Goal: Information Seeking & Learning: Find specific fact

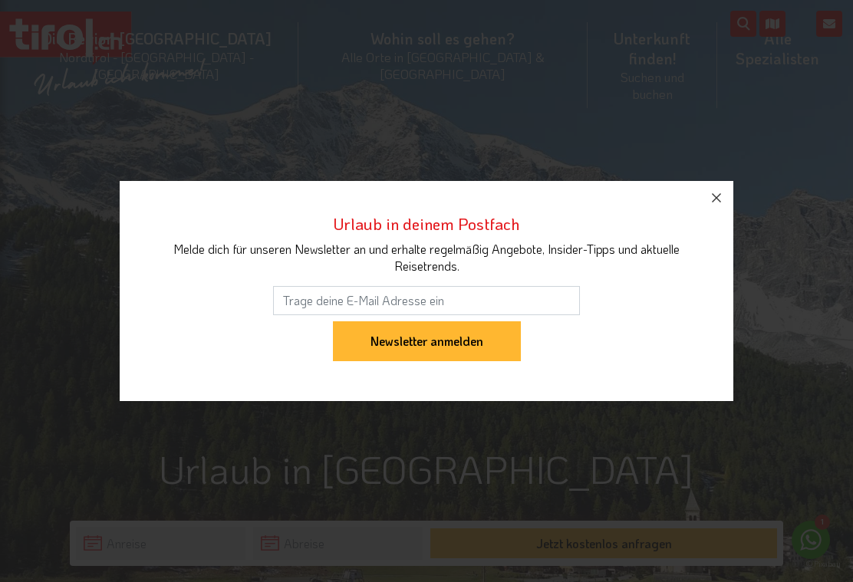
click at [715, 203] on icon "button" at bounding box center [716, 198] width 18 height 18
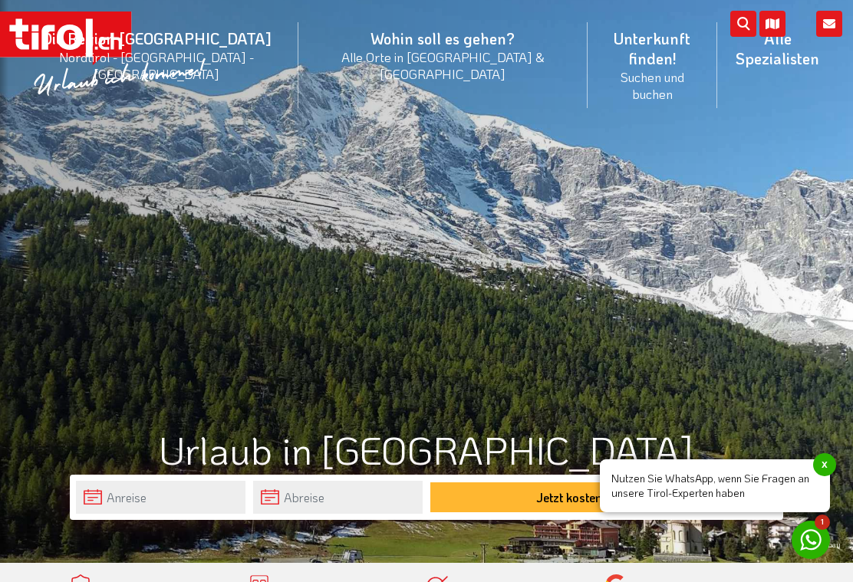
scroll to position [20, 0]
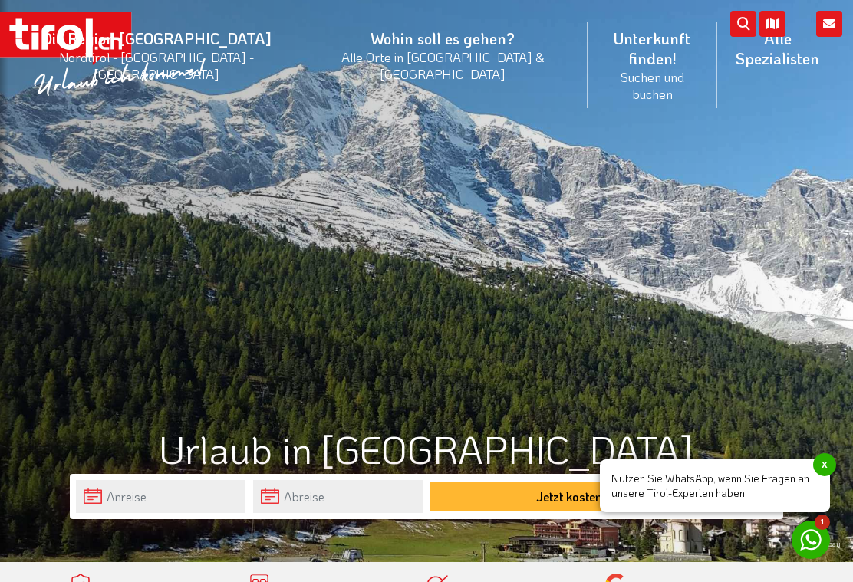
click at [747, 27] on icon "submit" at bounding box center [743, 24] width 26 height 26
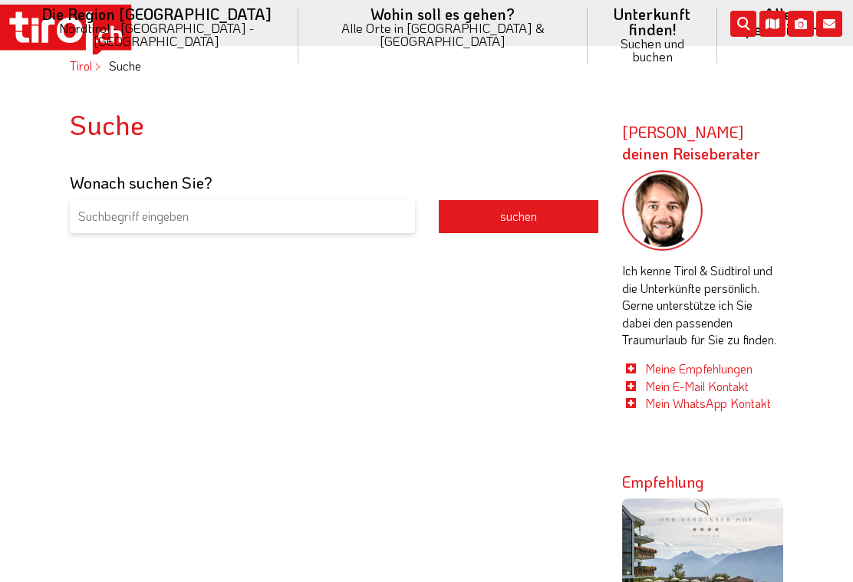
click at [234, 216] on input "search" at bounding box center [242, 216] width 345 height 35
type input "Wanderkarte dulden"
click at [519, 216] on button "suchen" at bounding box center [518, 216] width 161 height 35
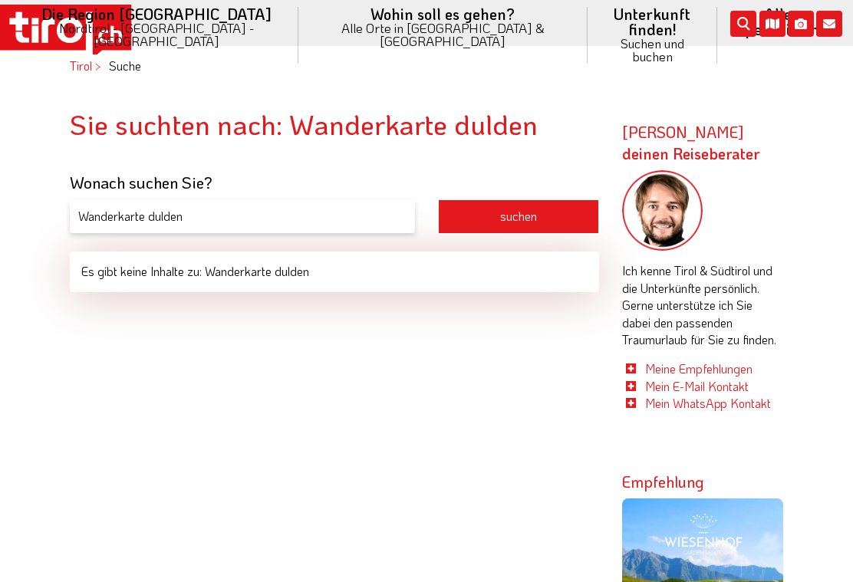
click at [223, 222] on input "Wanderkarte dulden" at bounding box center [242, 216] width 345 height 35
type input "Wanderkarte sulden"
click at [539, 210] on button "suchen" at bounding box center [518, 216] width 161 height 35
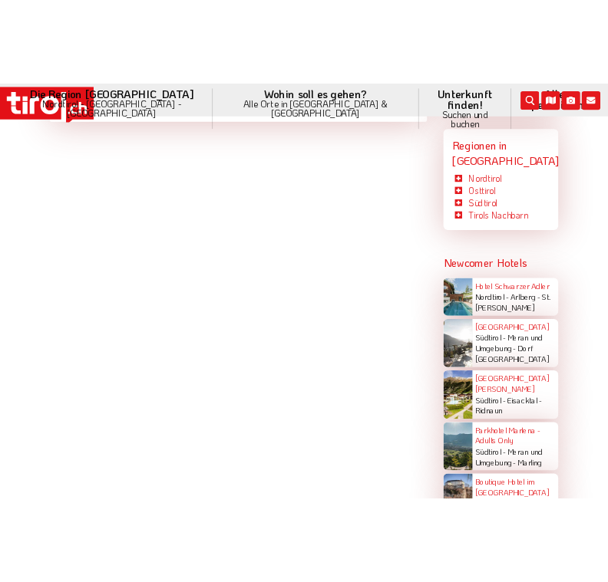
scroll to position [902, 0]
